Goal: Task Accomplishment & Management: Manage account settings

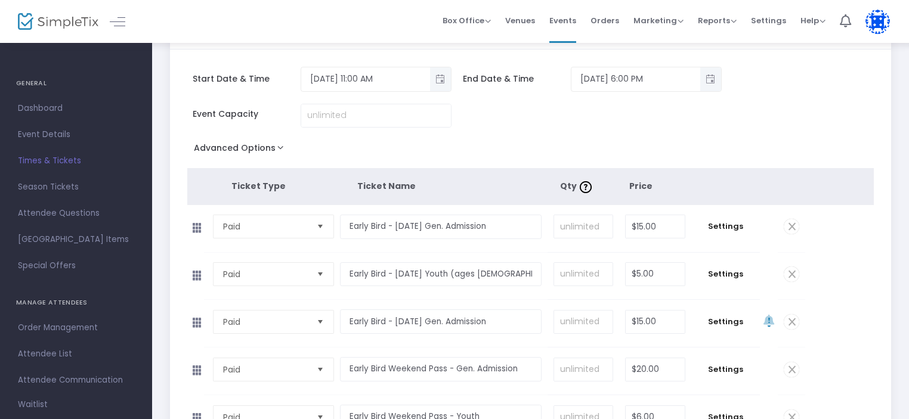
scroll to position [60, 0]
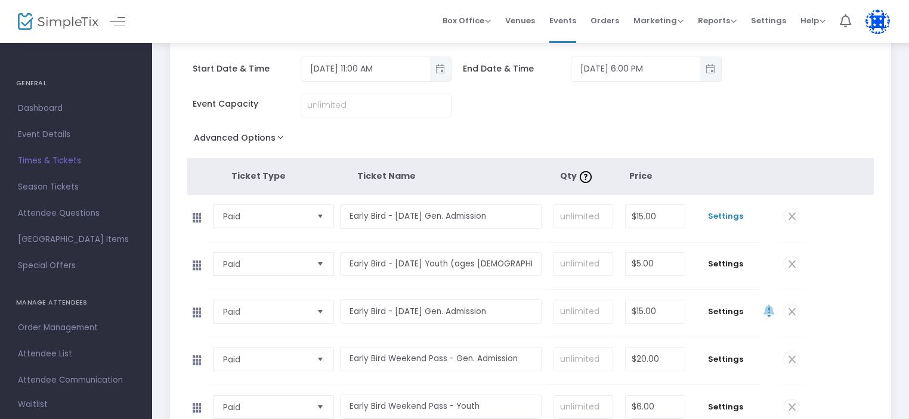
click at [733, 217] on span "Settings" at bounding box center [725, 217] width 57 height 12
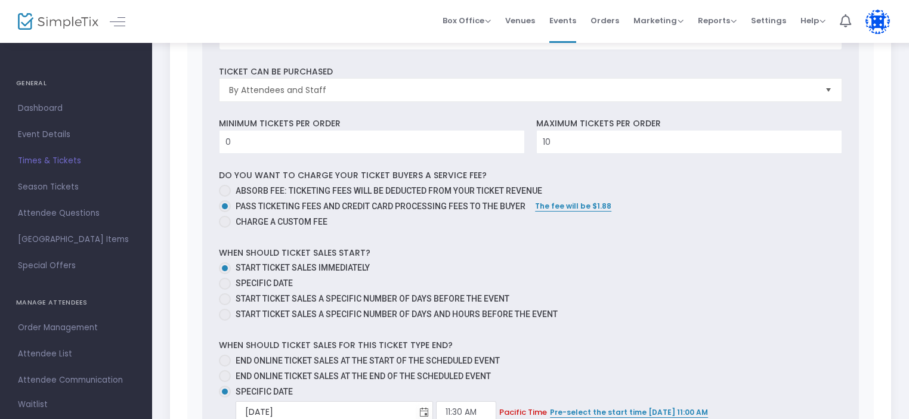
scroll to position [537, 0]
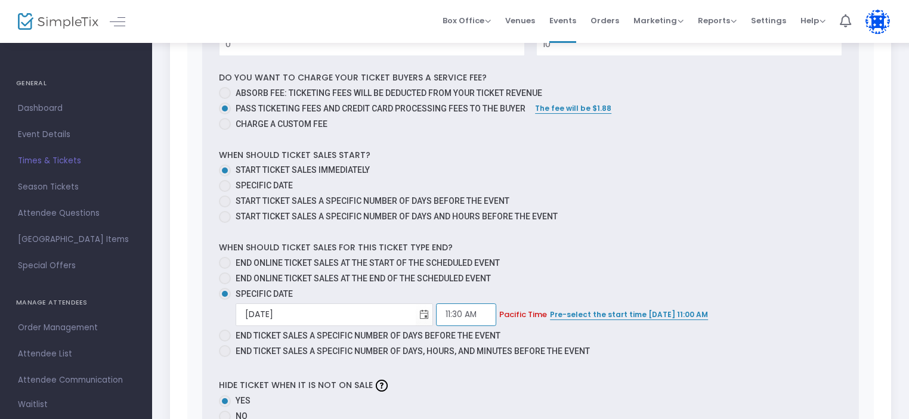
click at [436, 310] on input "11:30 AM" at bounding box center [466, 315] width 60 height 23
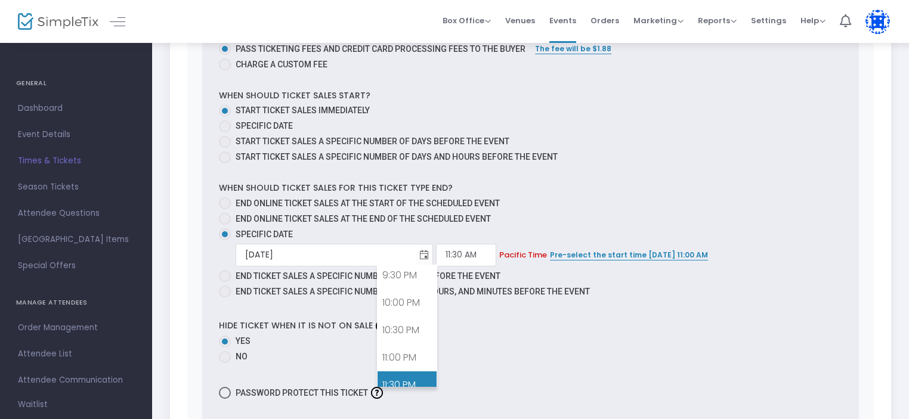
click at [408, 372] on link "11:30 PM" at bounding box center [407, 385] width 59 height 27
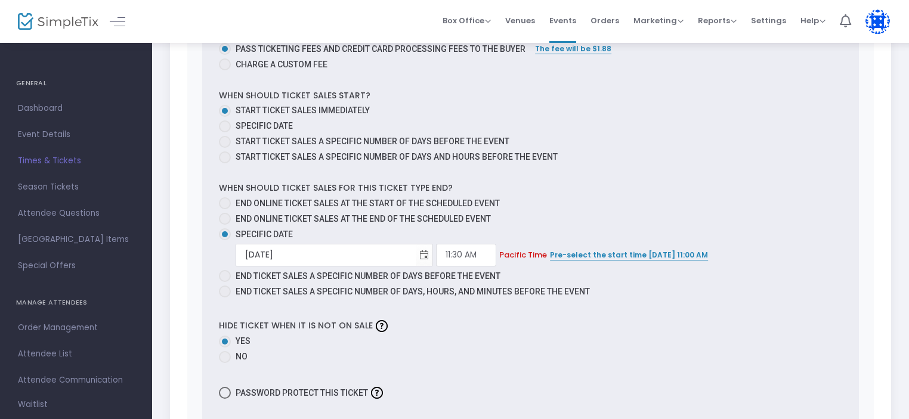
type input "11:30 PM"
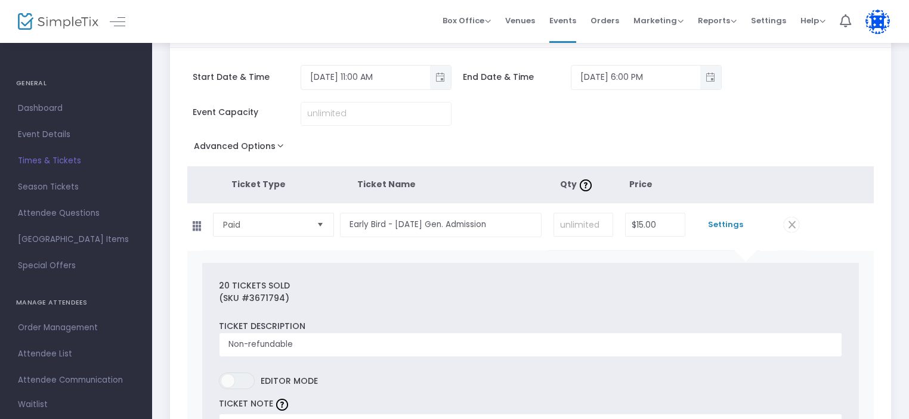
scroll to position [0, 0]
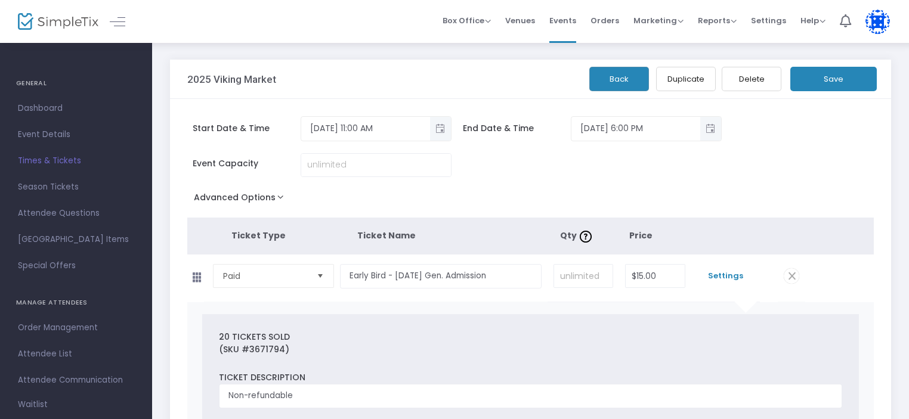
click at [848, 78] on button "Save" at bounding box center [833, 79] width 86 height 24
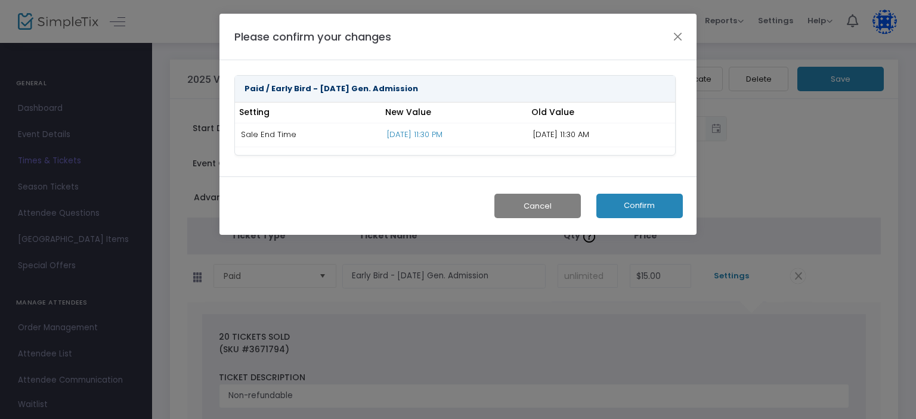
click at [642, 202] on button "Confirm" at bounding box center [640, 206] width 86 height 24
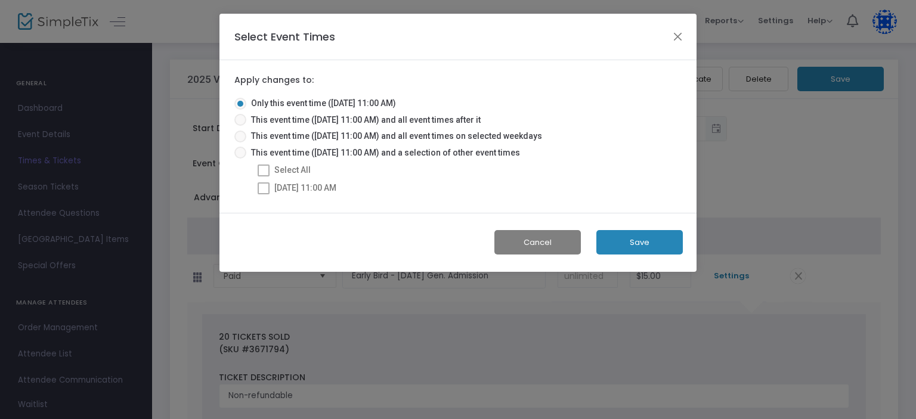
click at [635, 244] on button "Save" at bounding box center [640, 242] width 86 height 24
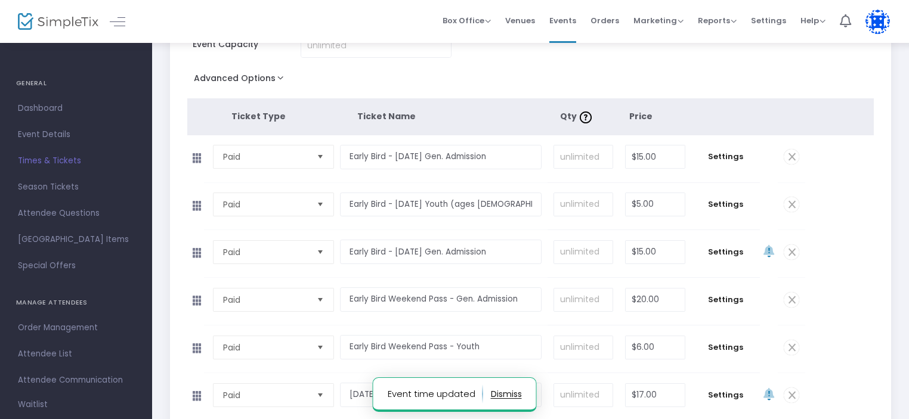
scroll to position [179, 0]
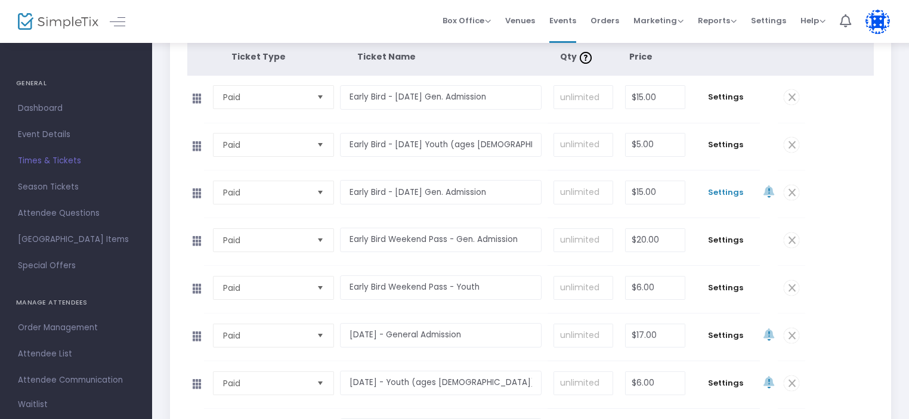
click at [736, 188] on span "Settings" at bounding box center [725, 193] width 57 height 12
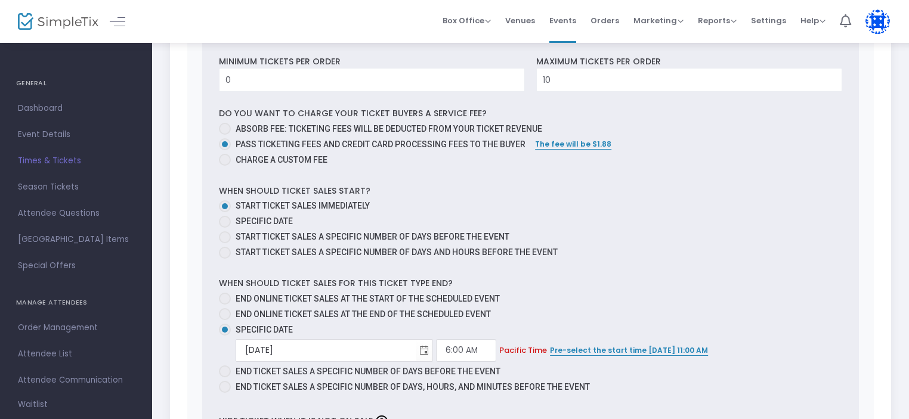
scroll to position [656, 0]
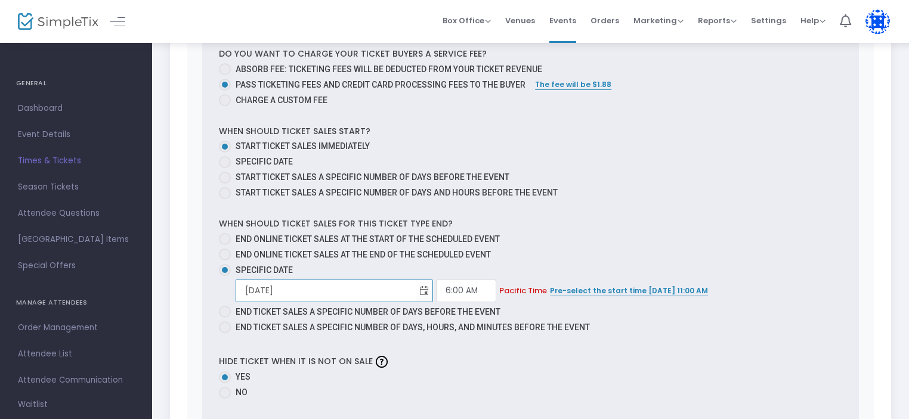
click at [304, 286] on input "8/3/2025" at bounding box center [326, 291] width 180 height 24
click at [415, 285] on span "Toggle calendar" at bounding box center [425, 291] width 20 height 20
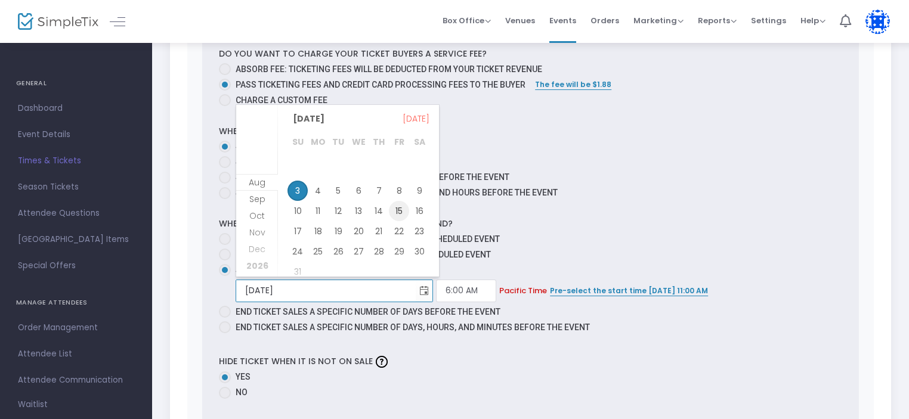
click at [399, 212] on span "15" at bounding box center [399, 211] width 20 height 20
type input "8/15/2025"
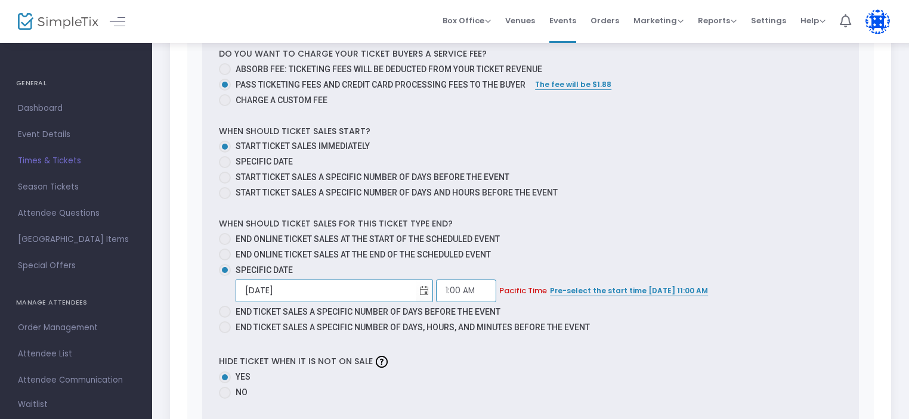
click at [436, 284] on input "1:00 AM" at bounding box center [466, 291] width 60 height 23
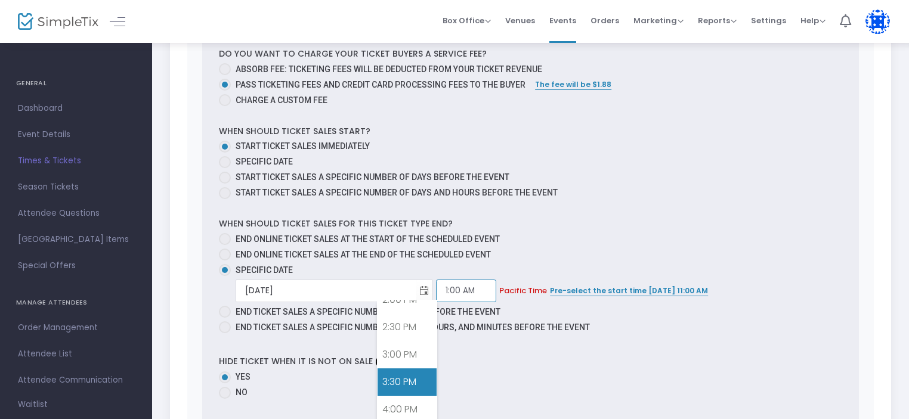
scroll to position [1183, 0]
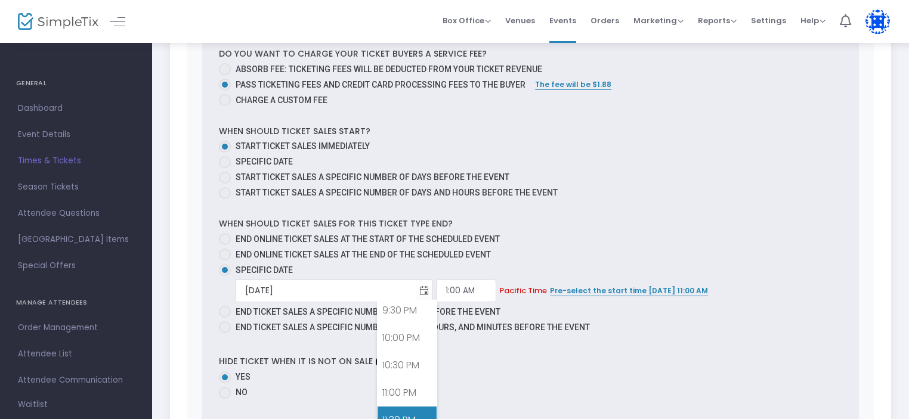
click at [409, 407] on link "11:30 PM" at bounding box center [407, 420] width 59 height 27
type input "11:30 PM"
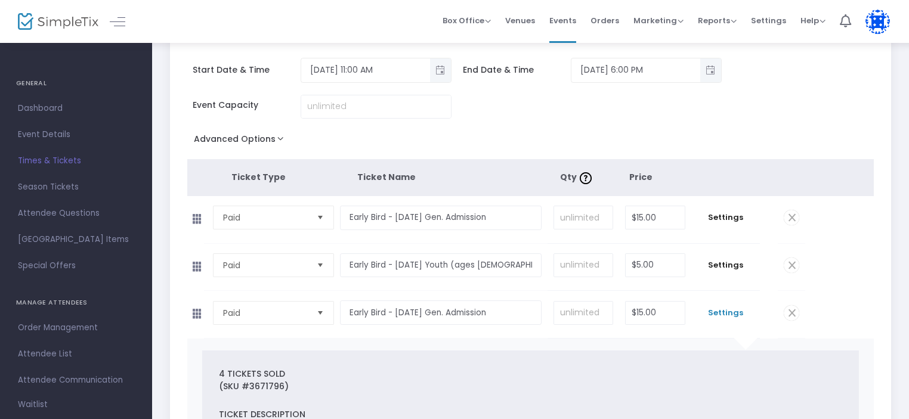
scroll to position [0, 0]
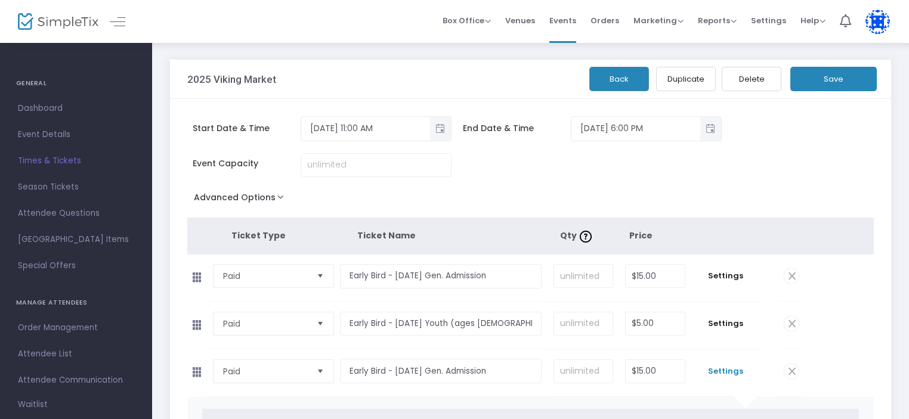
click at [835, 75] on button "Save" at bounding box center [833, 79] width 86 height 24
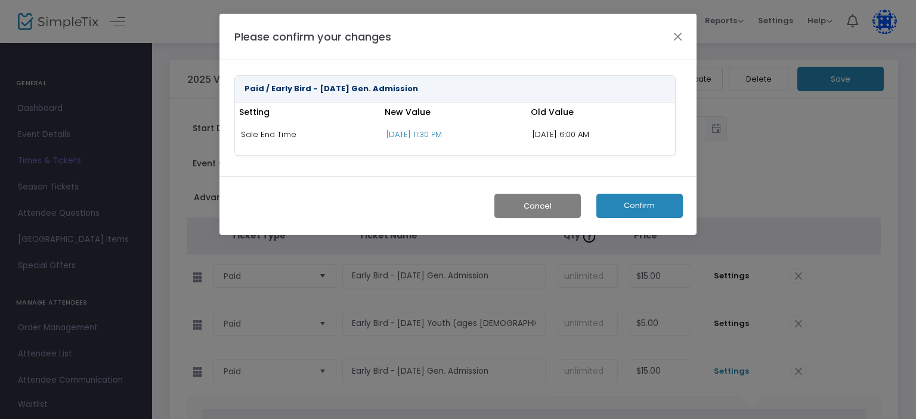
click at [648, 207] on button "Confirm" at bounding box center [640, 206] width 86 height 24
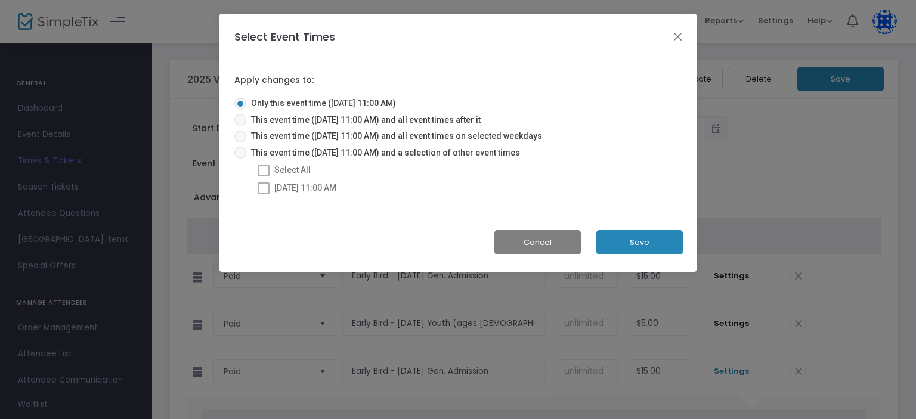
click at [659, 239] on button "Save" at bounding box center [640, 242] width 86 height 24
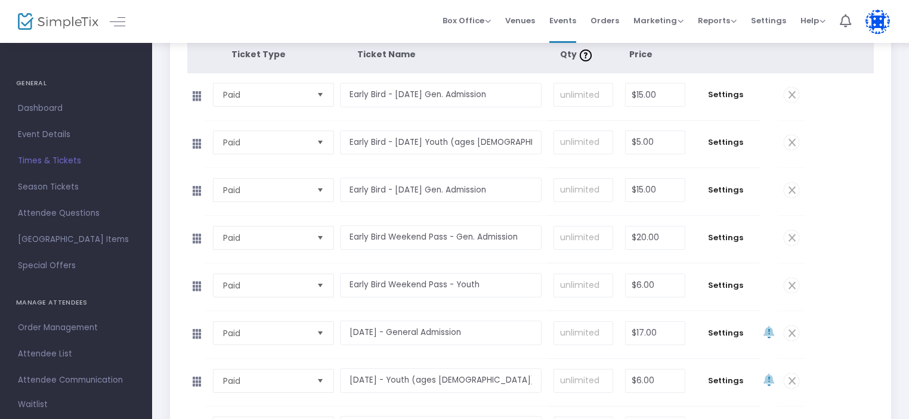
scroll to position [239, 0]
